Goal: Go to known website: Access a specific website the user already knows

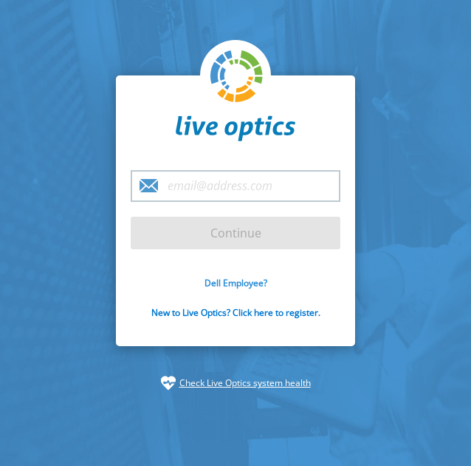
click at [242, 284] on link "Dell Employee?" at bounding box center [236, 282] width 63 height 13
click at [230, 273] on form "Continue Dell Employee? New to Live Optics? Click here to register." at bounding box center [236, 253] width 210 height 166
click at [232, 279] on link "Dell Employee?" at bounding box center [236, 282] width 63 height 13
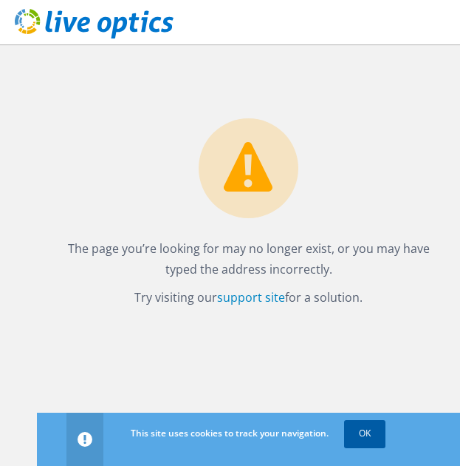
click at [363, 432] on link "OK" at bounding box center [364, 433] width 41 height 27
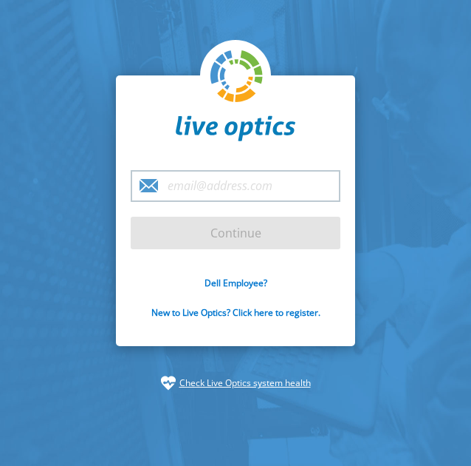
click at [233, 200] on input "email" at bounding box center [236, 186] width 210 height 32
click at [243, 283] on link "Dell Employee?" at bounding box center [236, 282] width 63 height 13
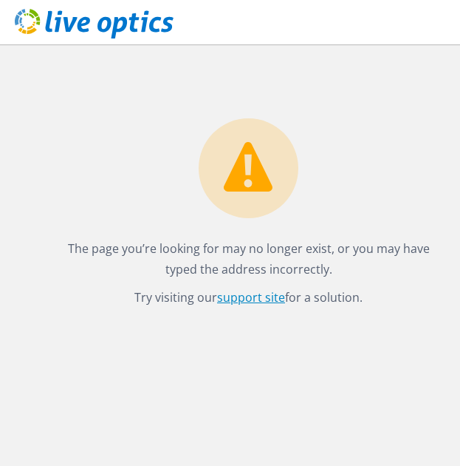
click at [248, 293] on link "support site" at bounding box center [251, 297] width 68 height 16
click at [320, 116] on div "The page you’re looking for may no longer exist, or you may have typed the addr…" at bounding box center [248, 175] width 423 height 263
click at [118, 30] on use at bounding box center [94, 24] width 159 height 30
